Goal: Information Seeking & Learning: Understand process/instructions

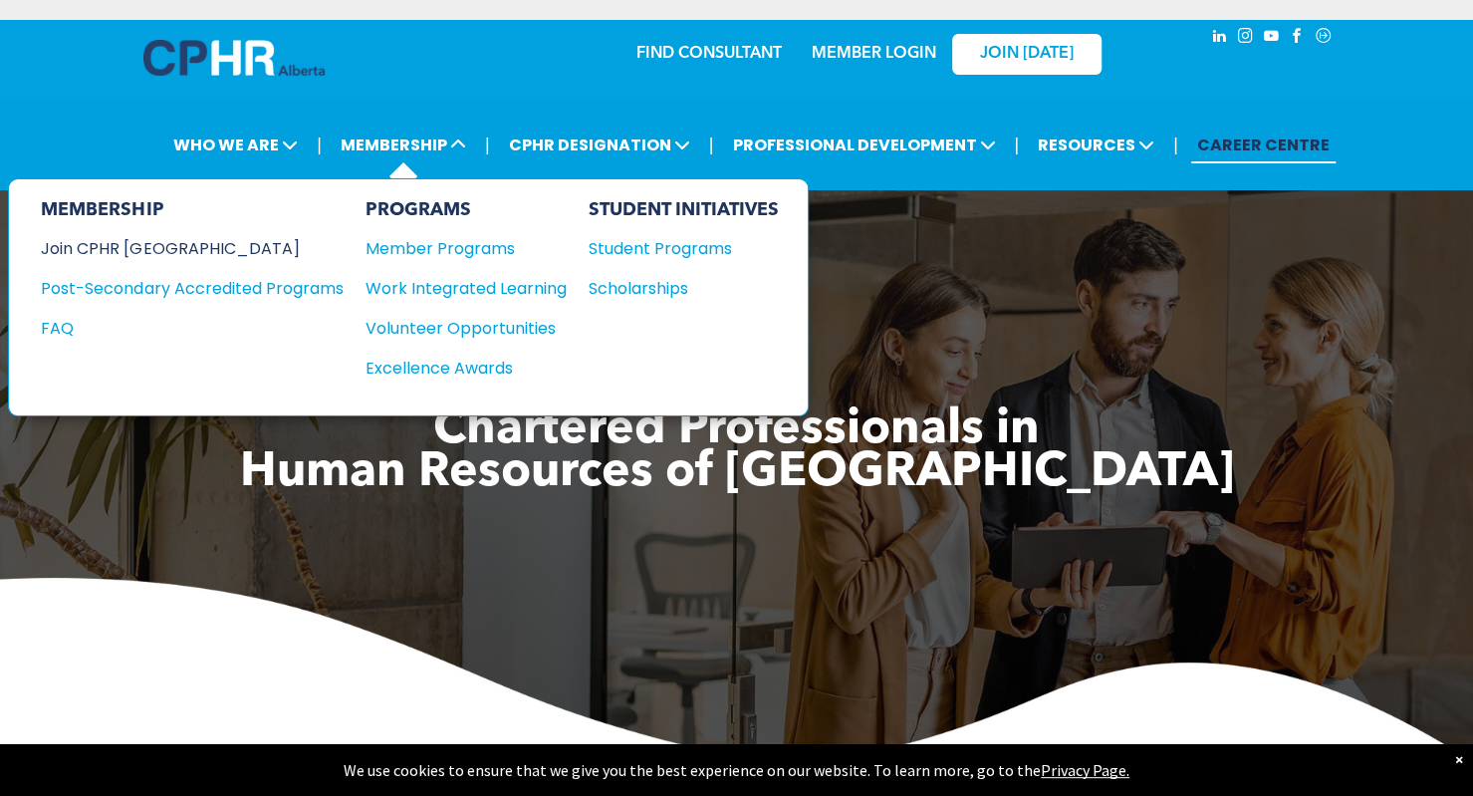
click at [169, 250] on div "Join CPHR [GEOGRAPHIC_DATA]" at bounding box center [177, 248] width 272 height 25
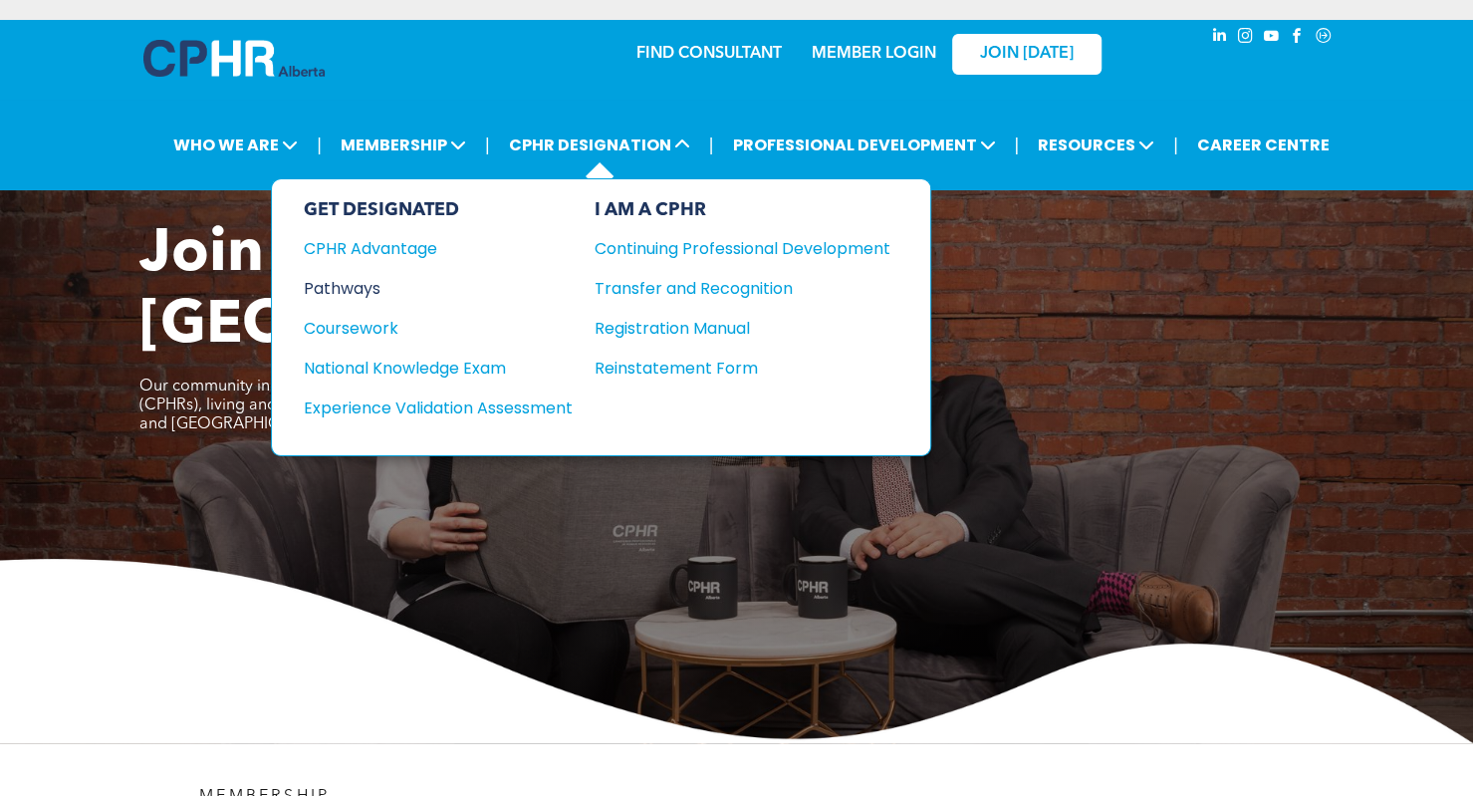
click at [331, 276] on div "Pathways" at bounding box center [425, 288] width 242 height 25
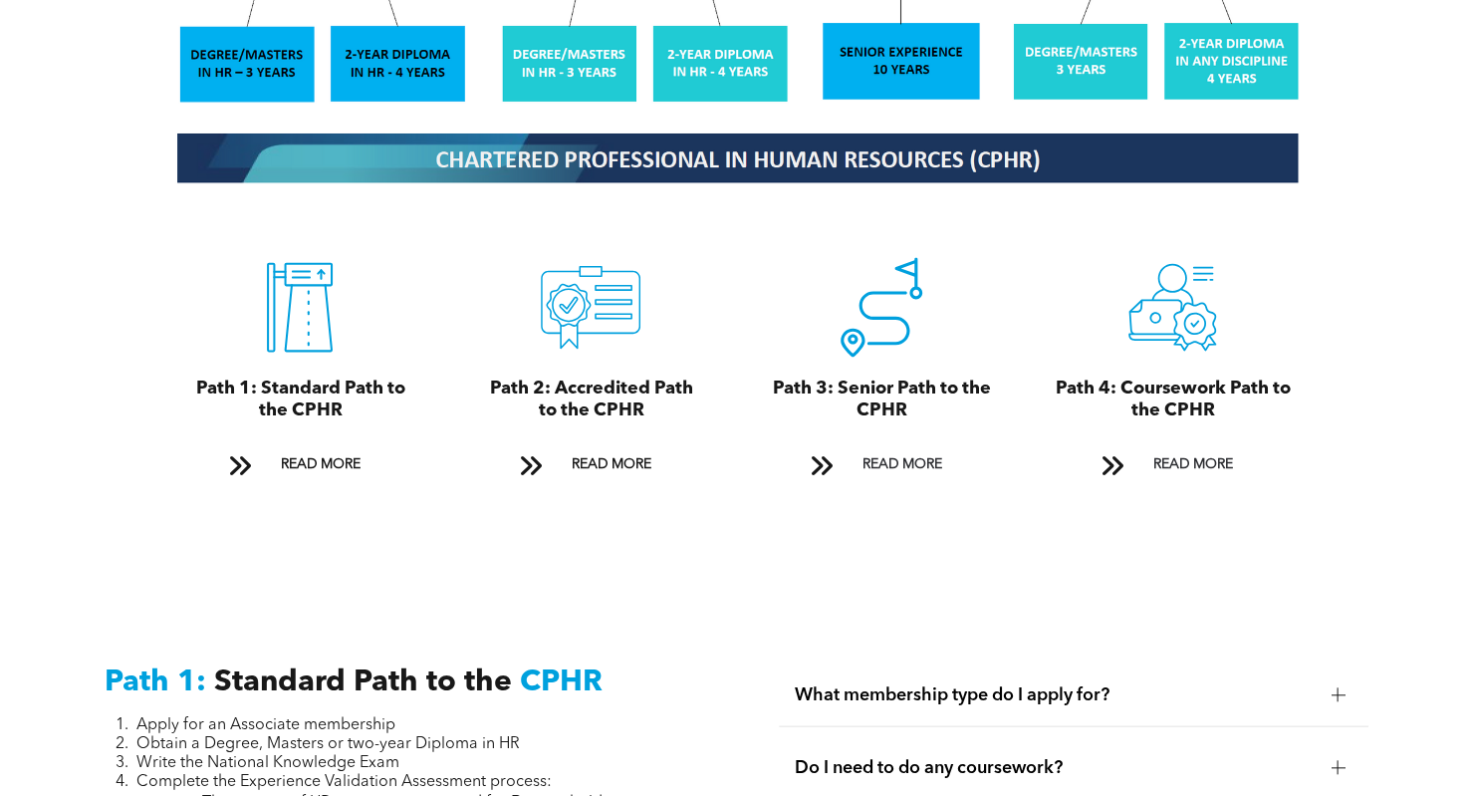
scroll to position [2155, 0]
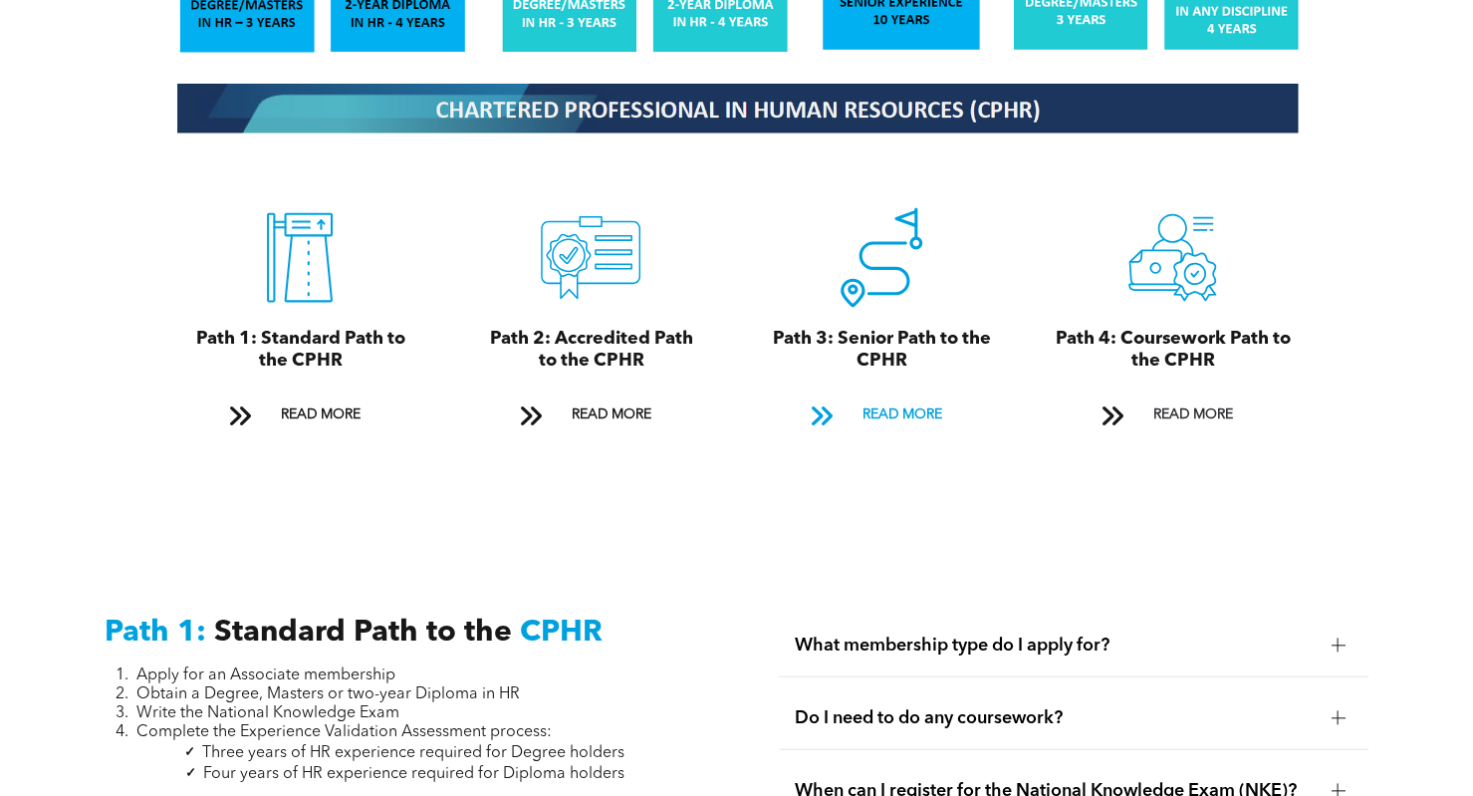
click at [878, 408] on span "READ MORE" at bounding box center [901, 413] width 94 height 37
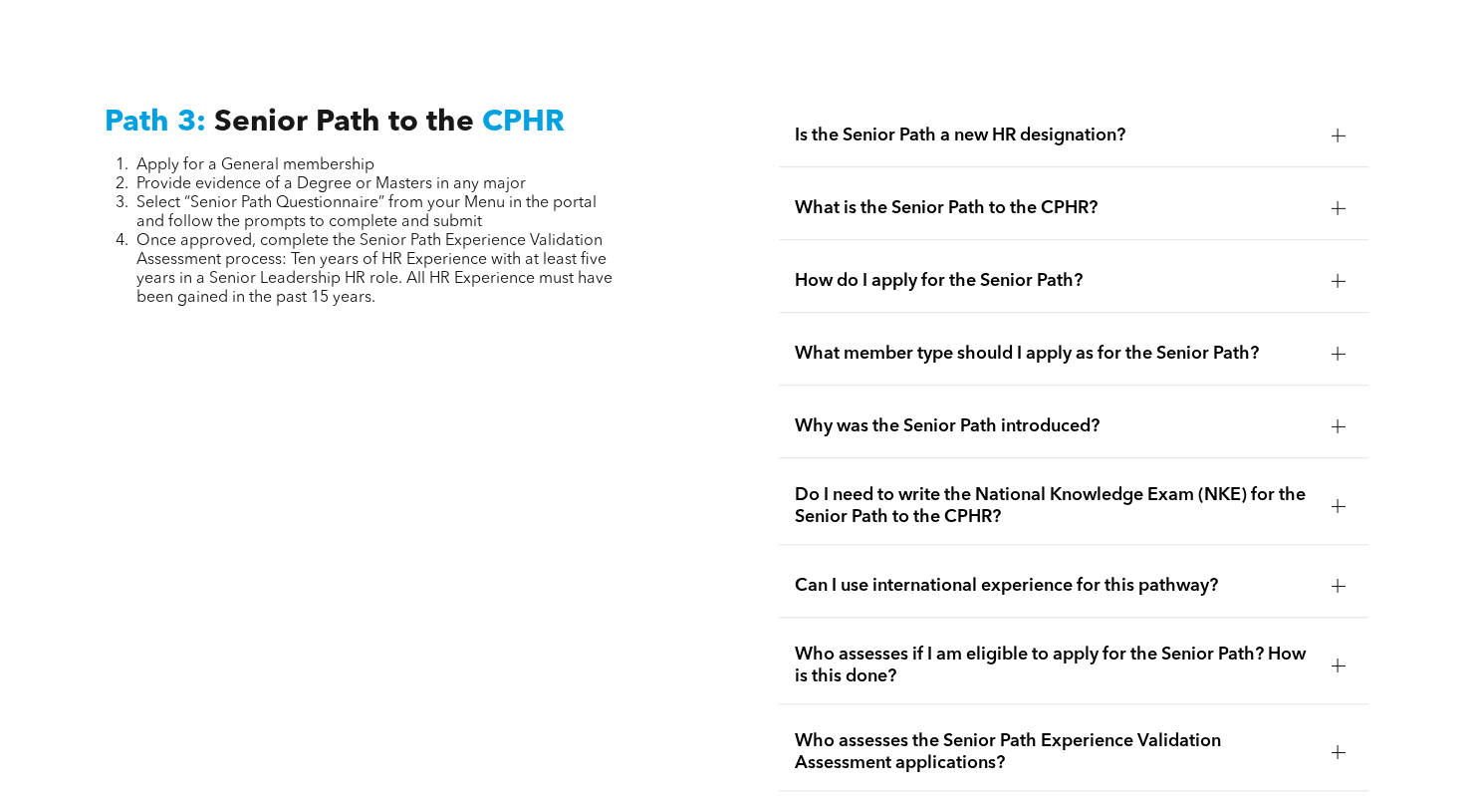
click at [920, 575] on span "Can I use international experience for this pathway?" at bounding box center [1055, 586] width 521 height 22
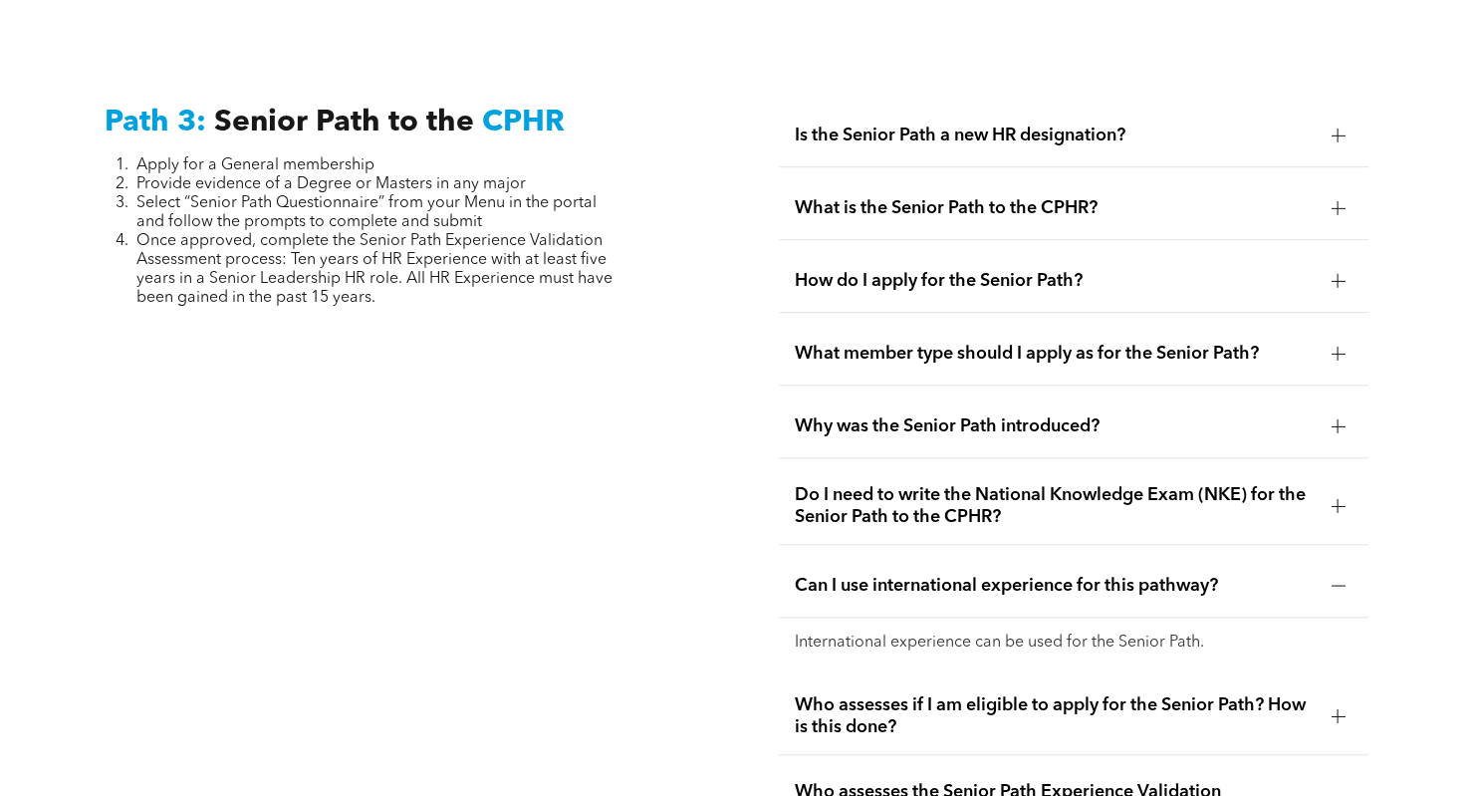
scroll to position [5387, 0]
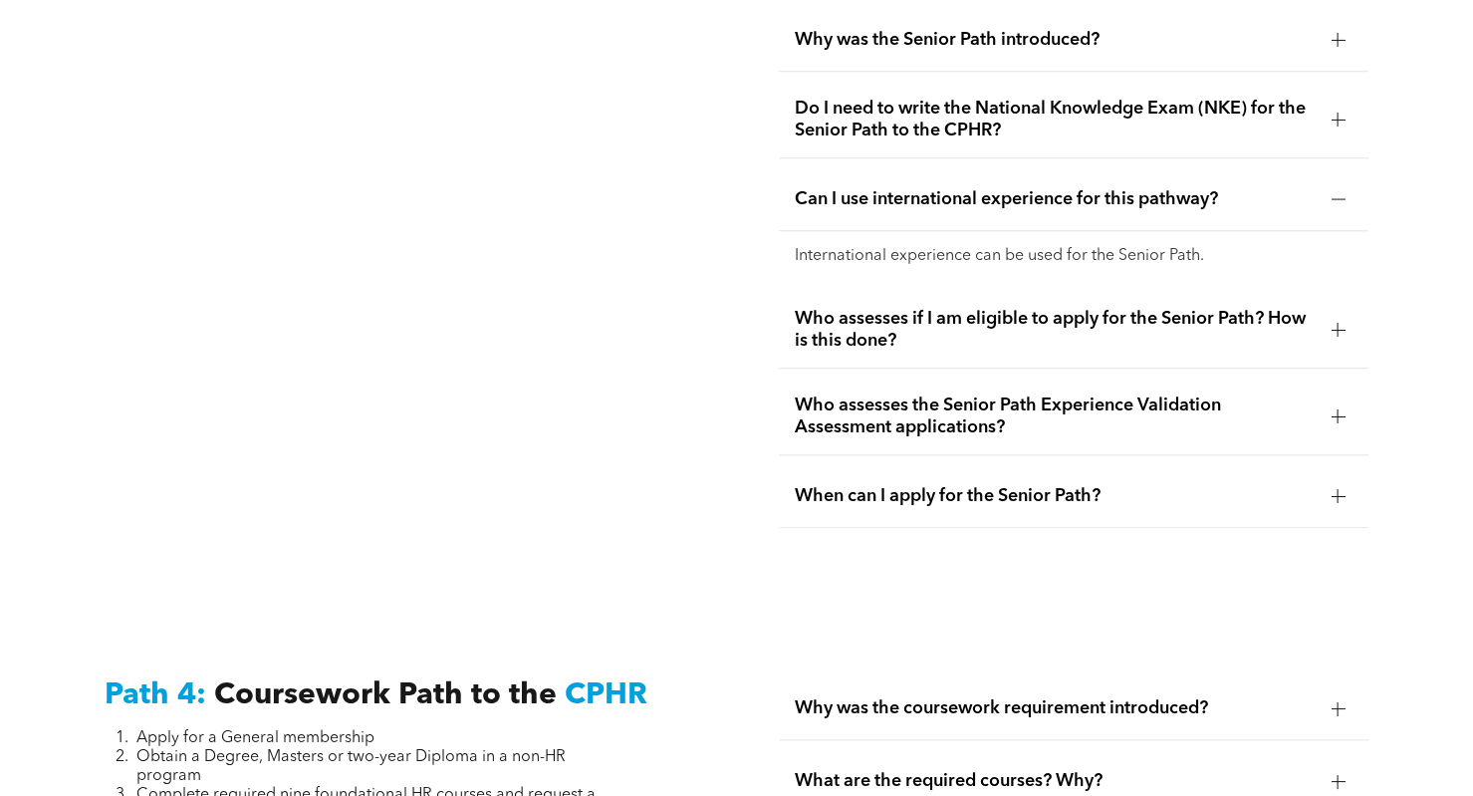
click at [1062, 313] on span "Who assesses if I am eligible to apply for the Senior Path? How is this done?" at bounding box center [1055, 330] width 521 height 44
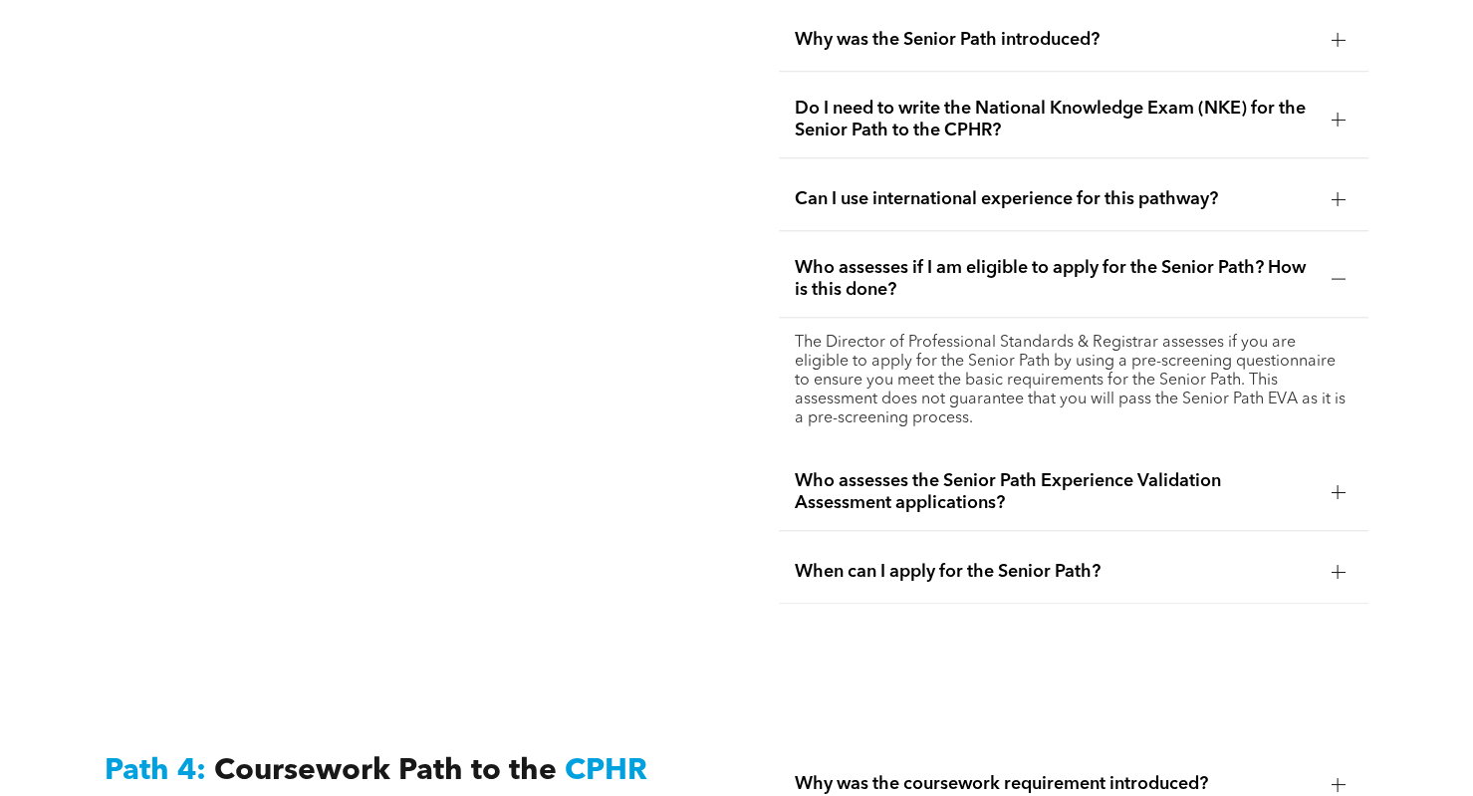
click at [999, 470] on span "Who assesses the Senior Path Experience Validation Assessment applications?" at bounding box center [1055, 492] width 521 height 44
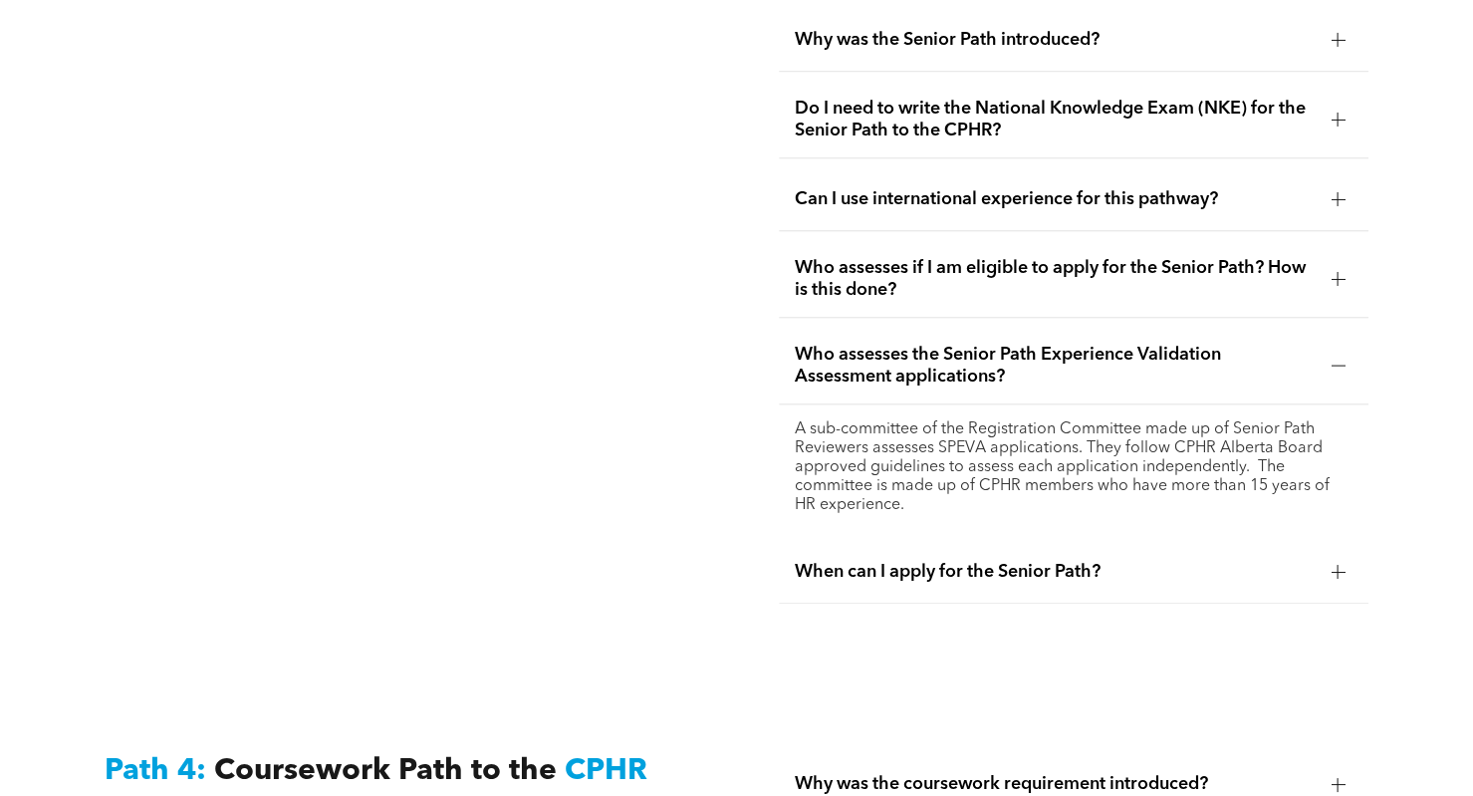
click at [948, 561] on span "When can I apply for the Senior Path?" at bounding box center [1055, 572] width 521 height 22
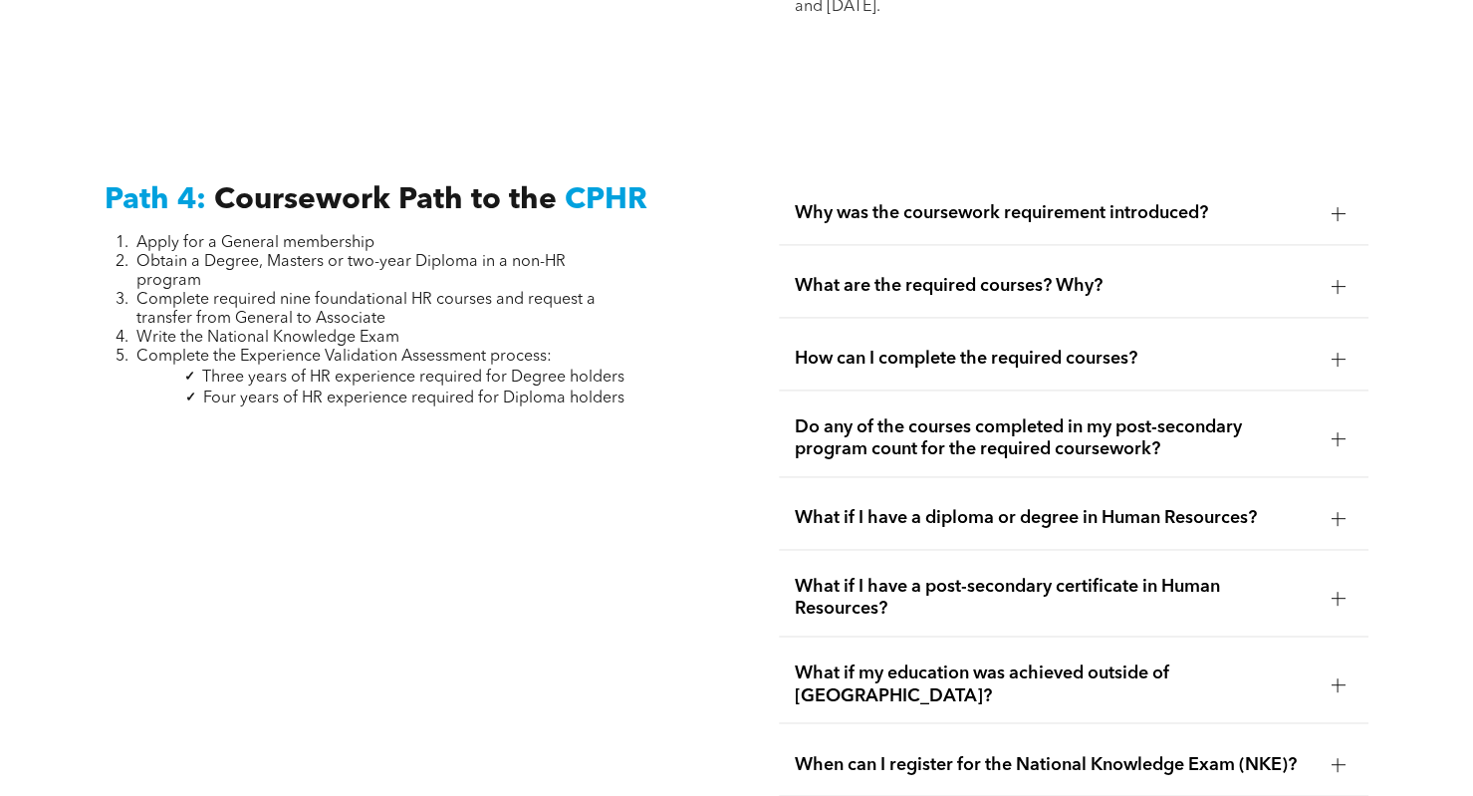
scroll to position [5895, 0]
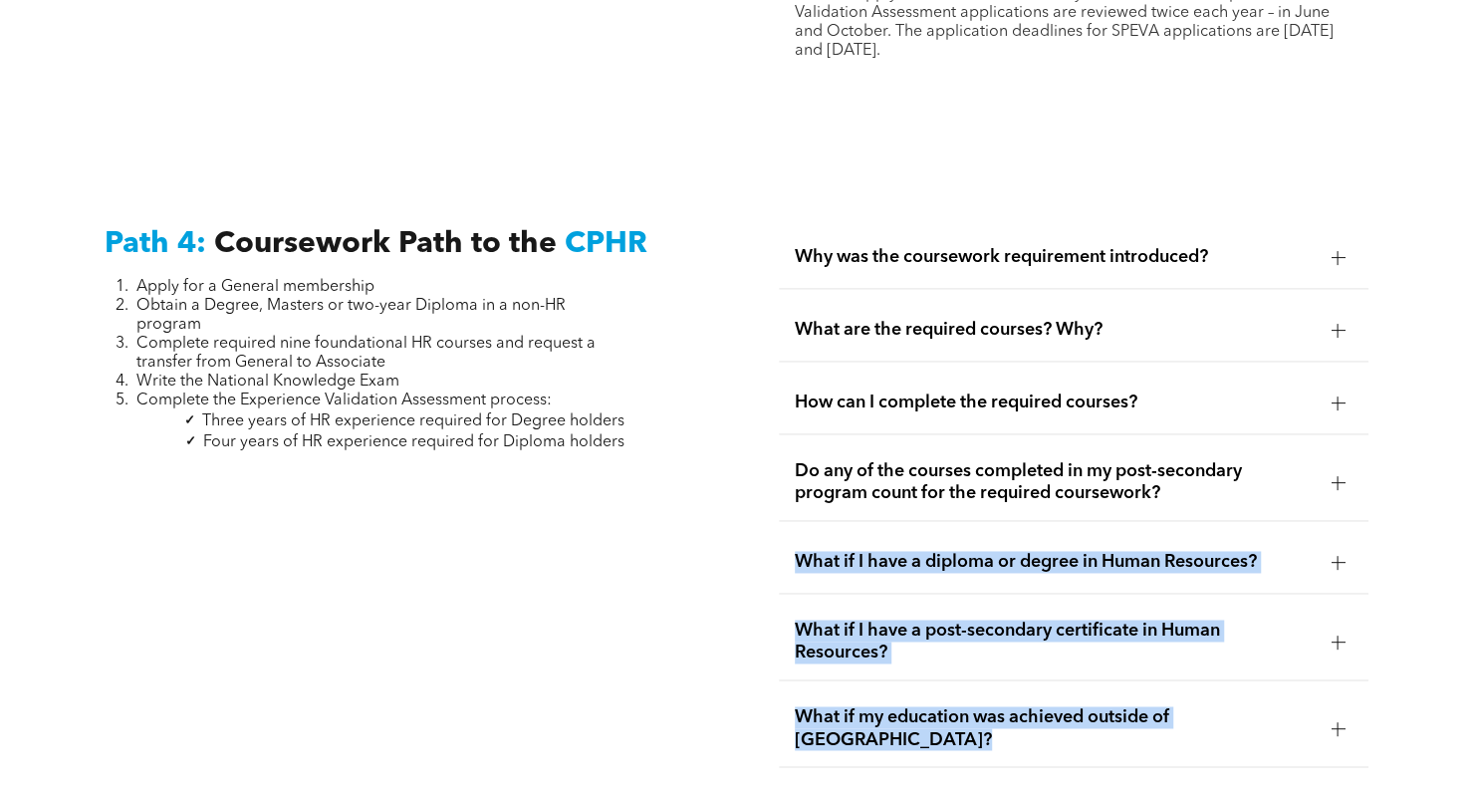
drag, startPoint x: 1401, startPoint y: 673, endPoint x: 1449, endPoint y: 437, distance: 240.8
click at [1449, 437] on div "Path 4: Coursework Path to the CPHR Apply for a General membership Obtain a Deg…" at bounding box center [736, 532] width 1473 height 763
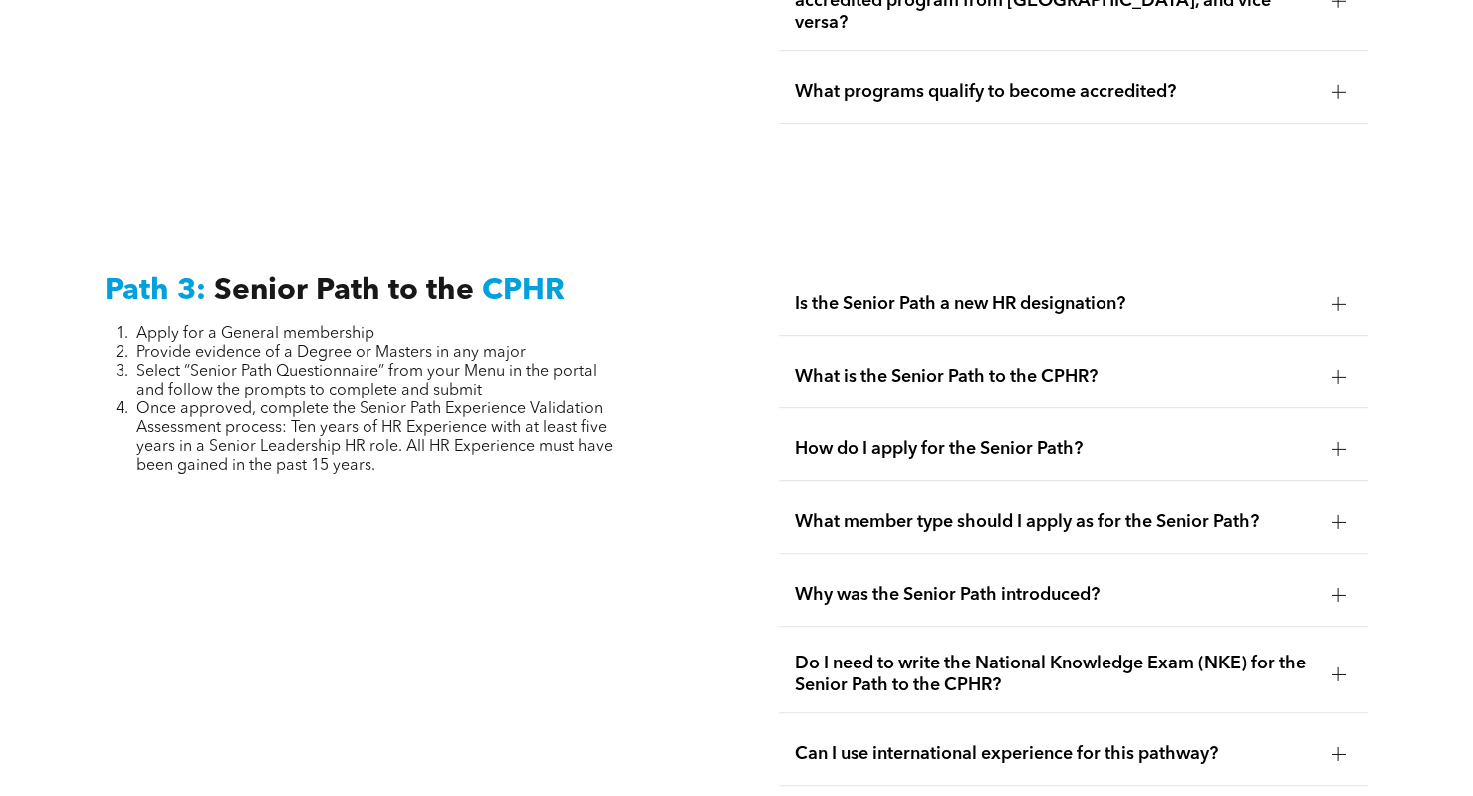
scroll to position [4795, 0]
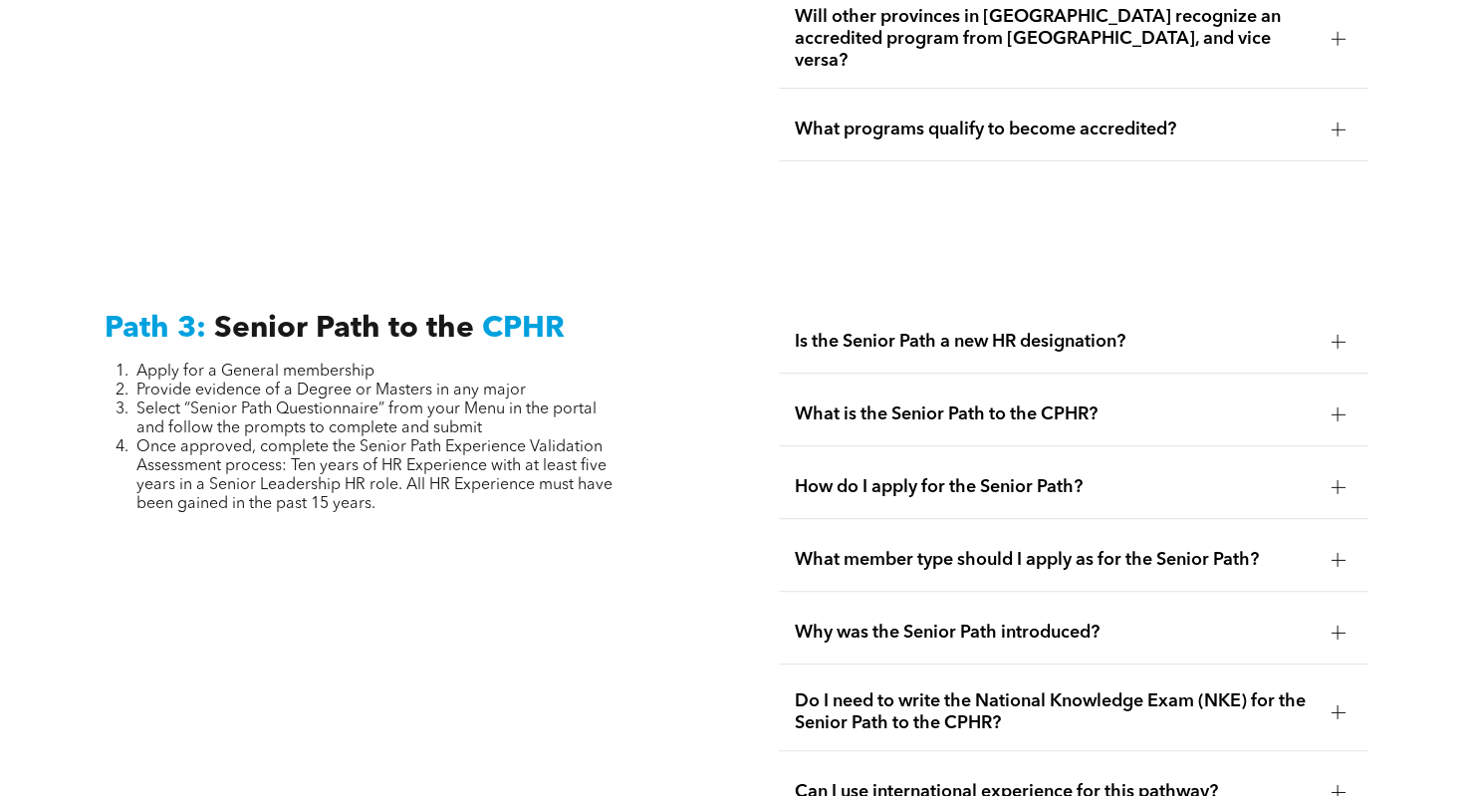
click at [986, 621] on span "Why was the Senior Path introduced?" at bounding box center [1055, 632] width 521 height 22
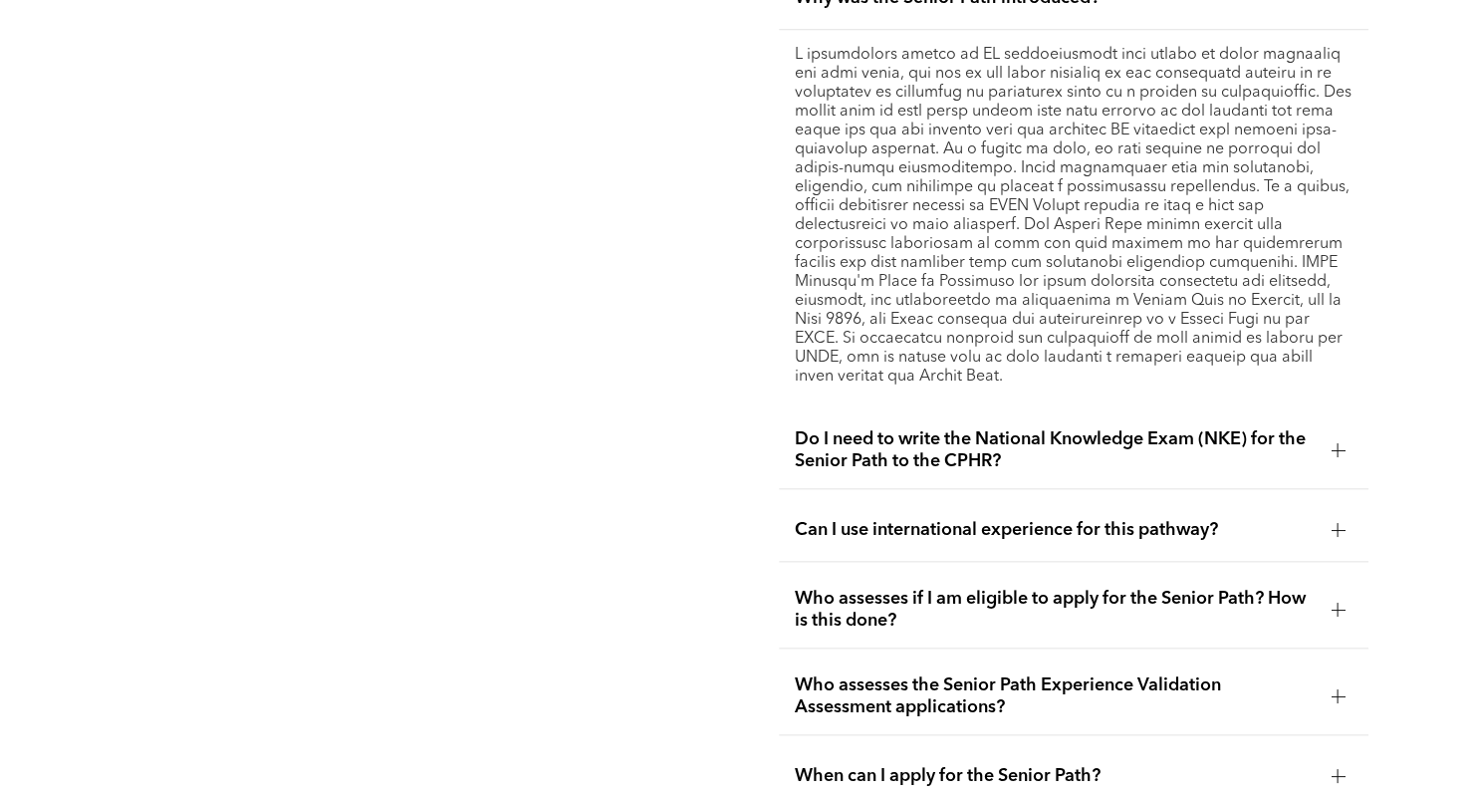
scroll to position [5513, 0]
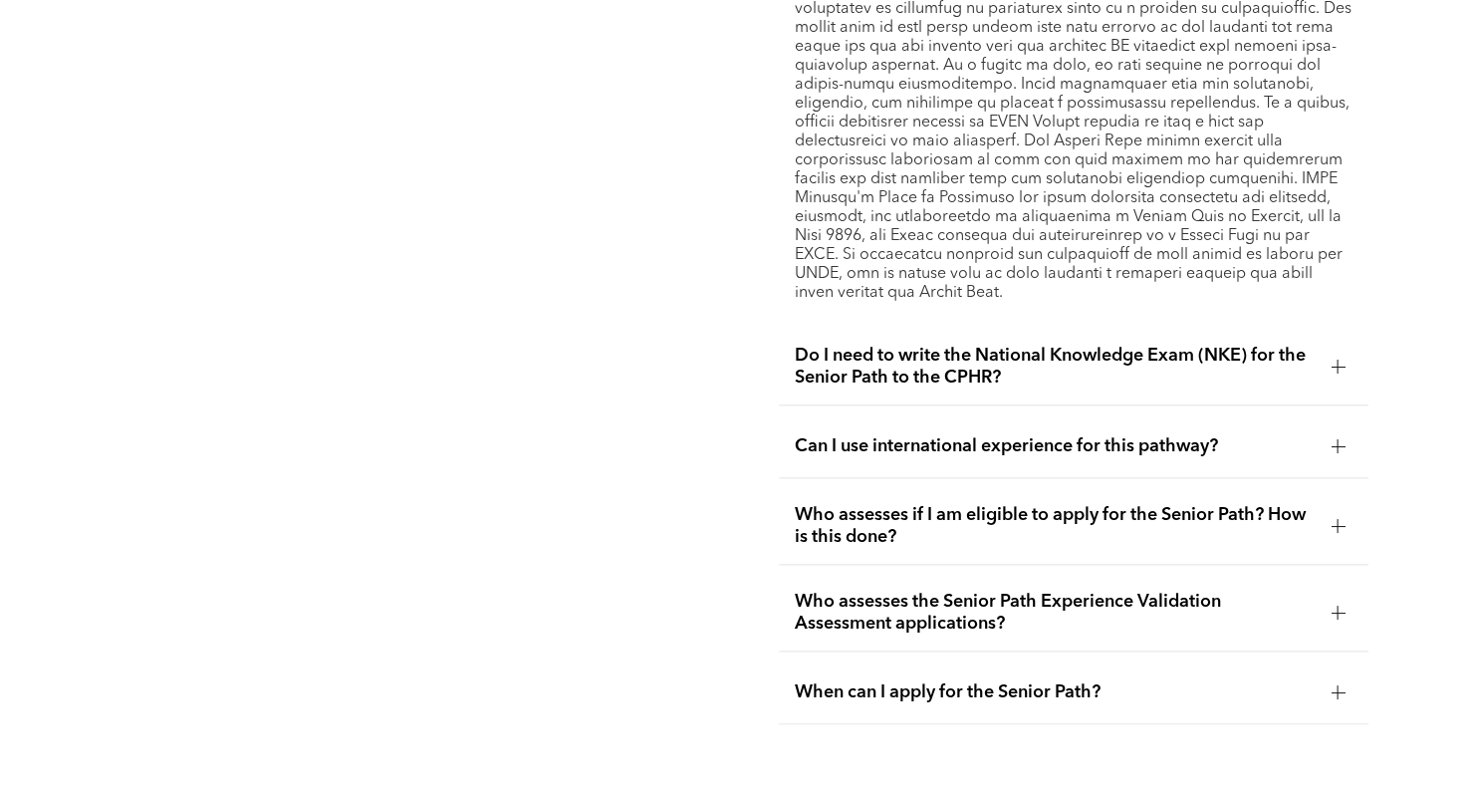
click at [1006, 348] on span "Do I need to write the National Knowledge Exam (NKE) for the Senior Path to the…" at bounding box center [1055, 367] width 521 height 44
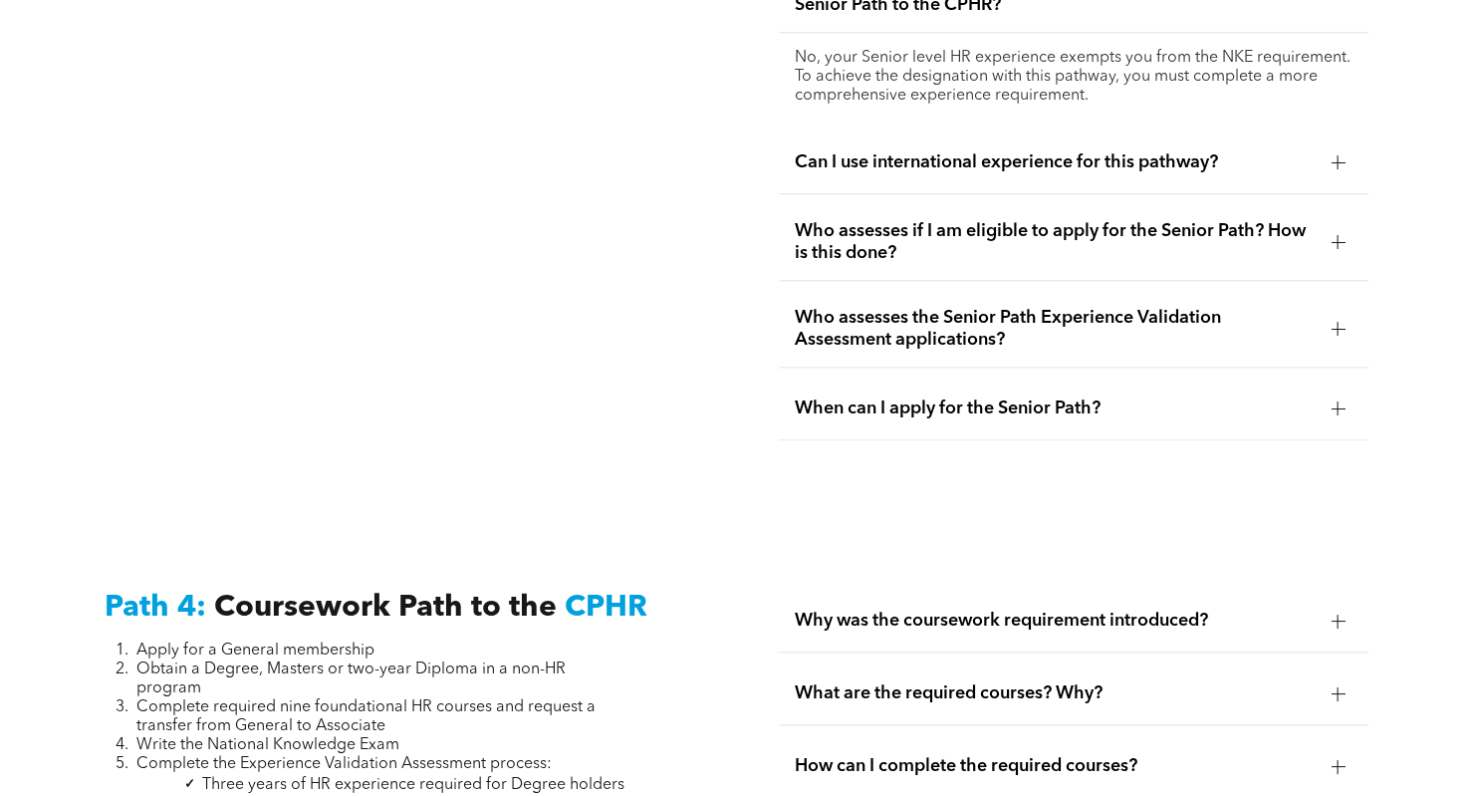
click at [1005, 142] on div "Can I use international experience for this pathway?" at bounding box center [1074, 162] width 591 height 63
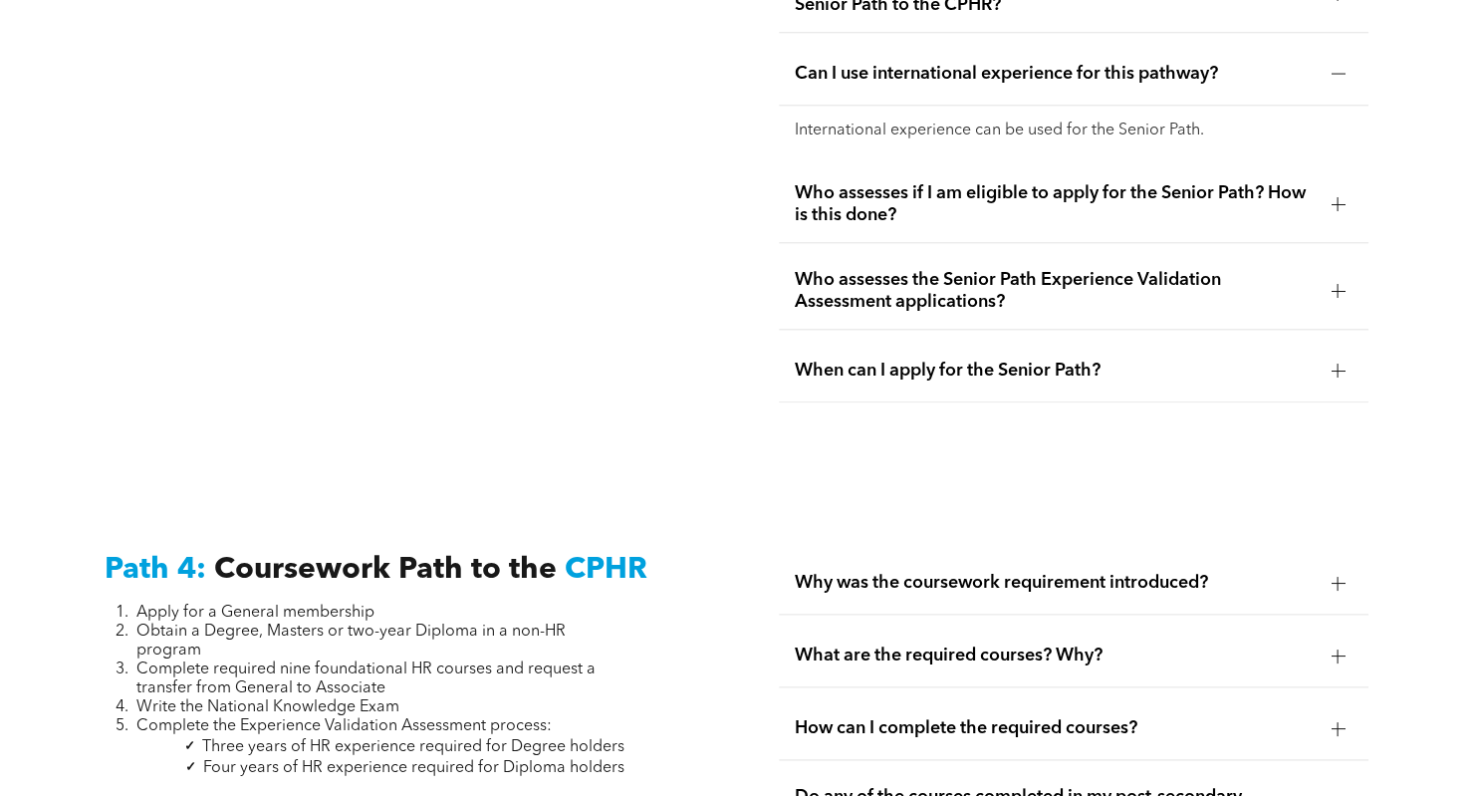
click at [976, 182] on span "Who assesses if I am eligible to apply for the Senior Path? How is this done?" at bounding box center [1055, 204] width 521 height 44
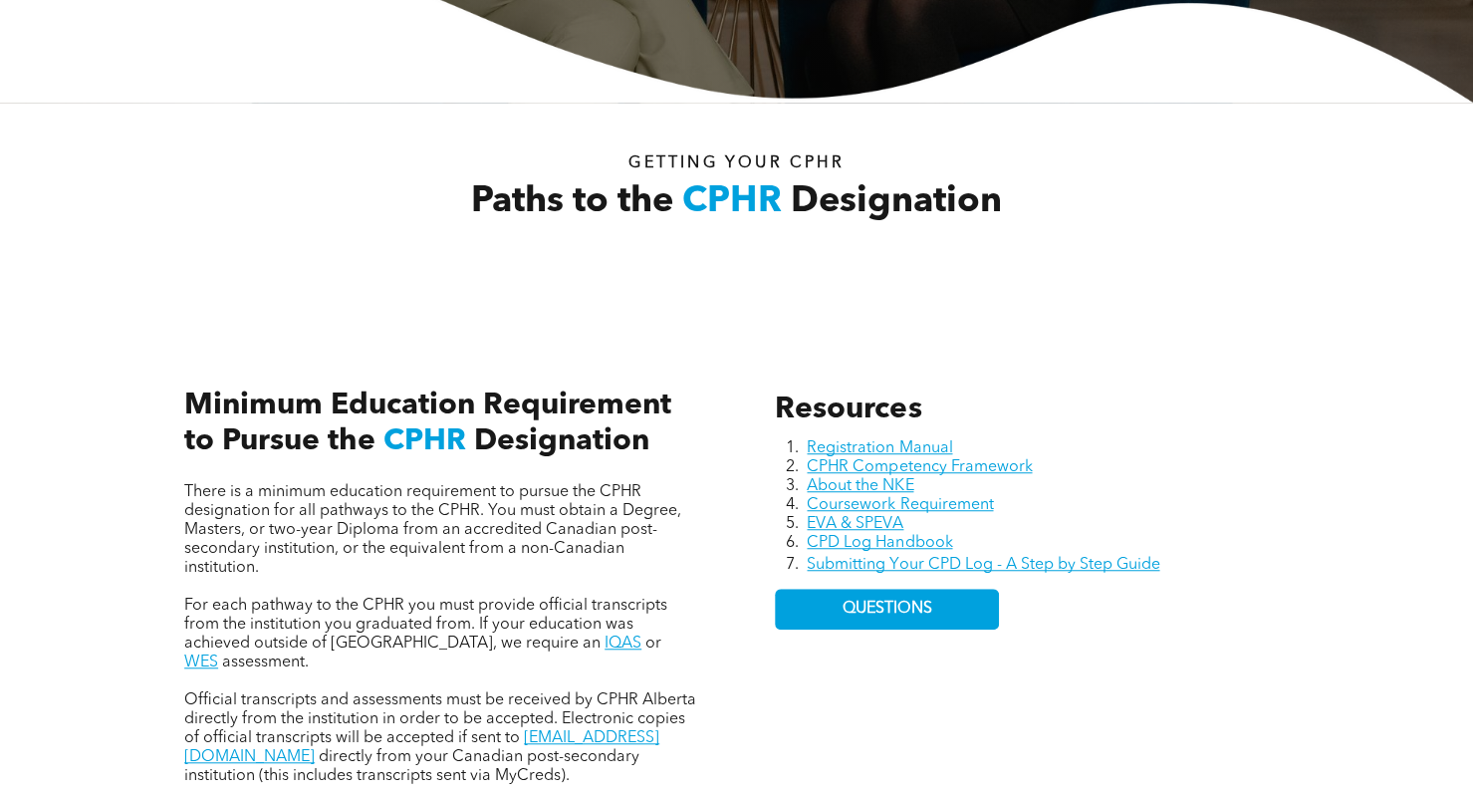
scroll to position [421, 0]
